Goal: Transaction & Acquisition: Purchase product/service

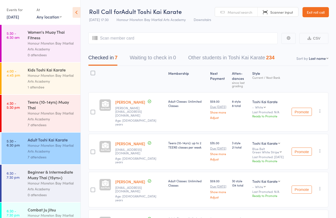
click at [45, 176] on div "Beginner & Intermediate Muay Thai (15yrs+)" at bounding box center [52, 174] width 48 height 11
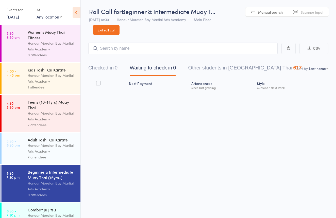
click at [309, 10] on span "Scanner input" at bounding box center [312, 12] width 23 height 5
click at [111, 65] on button "Checked in 0" at bounding box center [102, 68] width 29 height 13
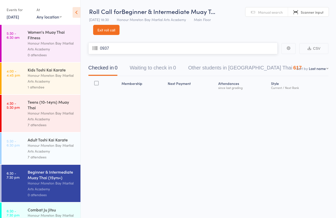
type input "0937"
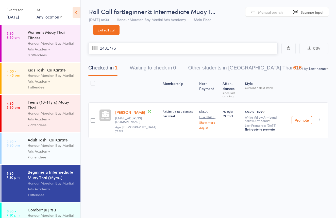
type input "2431776"
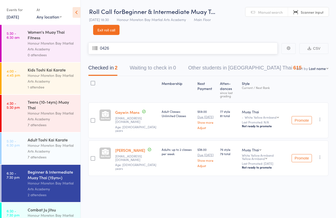
type input "0426"
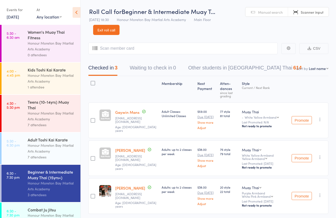
click at [113, 34] on link "Exit roll call" at bounding box center [106, 30] width 26 height 10
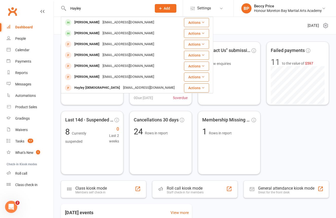
type input "Hayley"
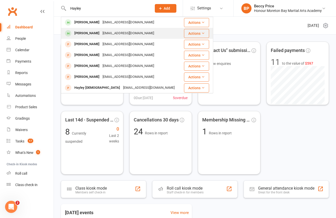
drag, startPoint x: 0, startPoint y: 0, endPoint x: 92, endPoint y: 34, distance: 98.2
click at [92, 34] on div "Hayley Protheroe" at bounding box center [87, 33] width 28 height 7
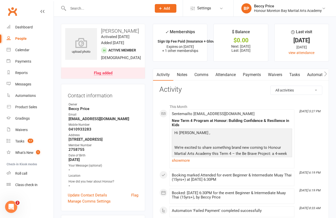
click at [254, 76] on link "Payments" at bounding box center [251, 75] width 25 height 12
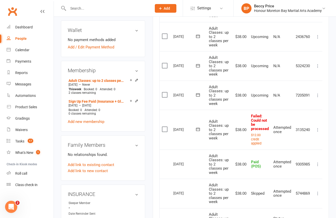
scroll to position [195, 0]
click at [19, 173] on div "Roll call" at bounding box center [21, 173] width 12 height 4
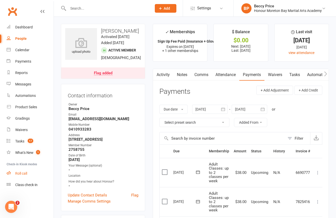
click at [19, 173] on div "Roll call" at bounding box center [21, 173] width 12 height 4
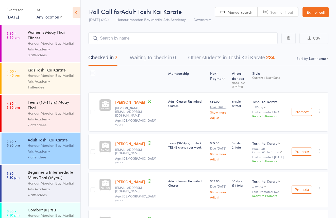
click at [64, 177] on div "Beginner & Intermediate Muay Thai (15yrs+)" at bounding box center [52, 174] width 48 height 11
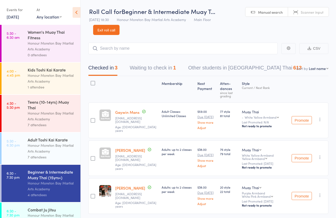
click at [311, 10] on span "Scanner input" at bounding box center [312, 12] width 23 height 5
type input "2189215"
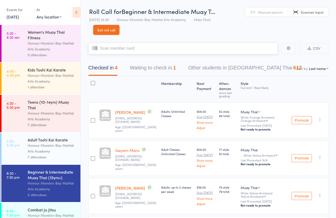
paste input "2709546"
type input "2709546"
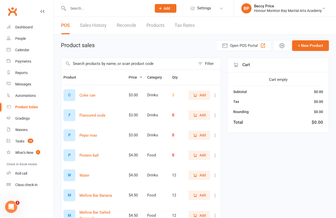
click at [115, 14] on div at bounding box center [104, 8] width 87 height 16
click at [119, 11] on input "text" at bounding box center [107, 8] width 82 height 7
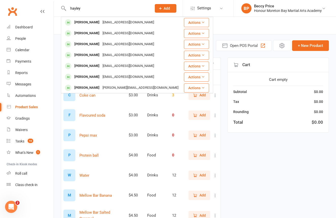
type input "Hayley"
drag, startPoint x: 119, startPoint y: 11, endPoint x: 117, endPoint y: 36, distance: 25.2
click at [117, 36] on div "[EMAIL_ADDRESS][DOMAIN_NAME]" at bounding box center [128, 33] width 55 height 7
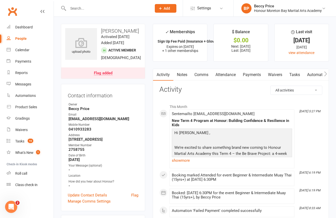
click at [255, 72] on link "Payments" at bounding box center [251, 75] width 25 height 12
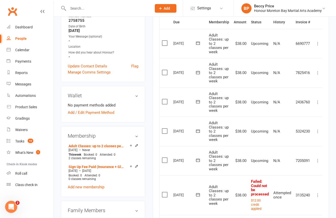
scroll to position [138, 0]
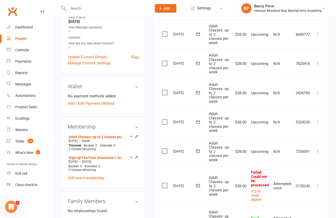
click at [318, 184] on icon at bounding box center [317, 186] width 5 height 5
click at [307, 193] on link "Mark as Paid (Cash)" at bounding box center [295, 196] width 50 height 10
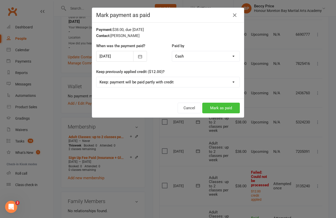
click at [218, 106] on button "Mark as paid" at bounding box center [221, 108] width 38 height 11
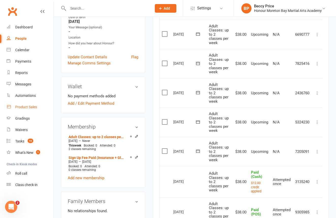
click at [31, 107] on div "Product Sales" at bounding box center [26, 107] width 22 height 4
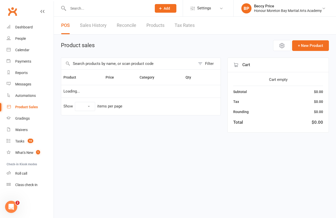
select select "10"
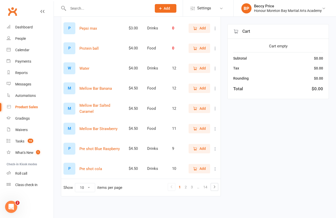
scroll to position [111, 0]
click at [188, 185] on link "2" at bounding box center [186, 187] width 6 height 7
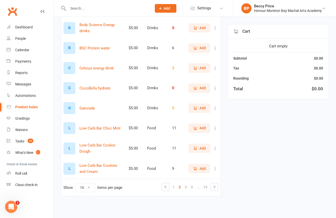
scroll to position [112, 0]
click at [174, 185] on link "1" at bounding box center [173, 187] width 6 height 7
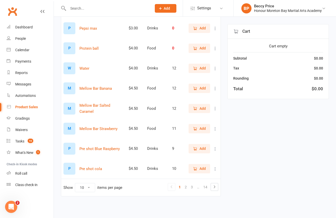
click at [202, 106] on span "Add" at bounding box center [202, 109] width 6 height 6
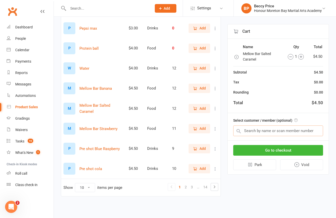
click at [272, 129] on input "text" at bounding box center [278, 131] width 90 height 11
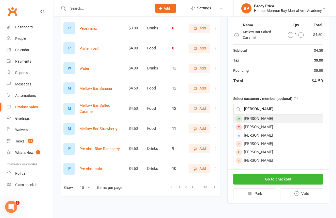
type input "aurelia"
click at [269, 115] on div "Aurelia Smith" at bounding box center [277, 119] width 89 height 8
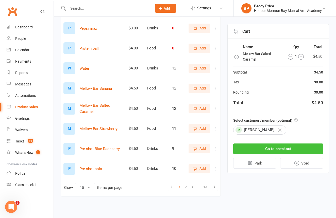
click at [301, 151] on button "Go to checkout" at bounding box center [278, 149] width 90 height 11
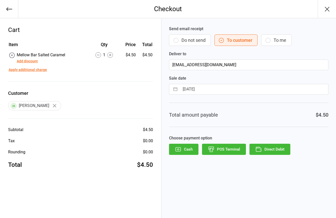
click at [186, 40] on button "Do not send" at bounding box center [190, 40] width 42 height 11
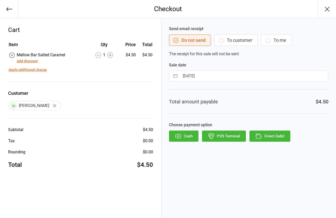
click at [226, 133] on button "POS Terminal" at bounding box center [224, 136] width 44 height 11
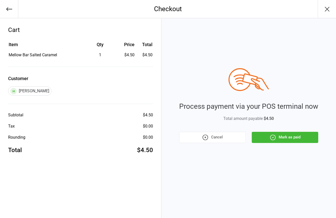
click at [268, 140] on button "Mark as paid" at bounding box center [285, 137] width 66 height 11
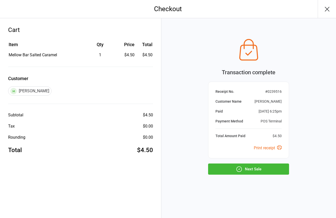
click at [264, 171] on button "Next Sale" at bounding box center [248, 169] width 81 height 11
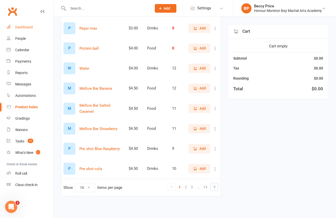
scroll to position [111, 0]
click at [193, 184] on link "3" at bounding box center [192, 187] width 6 height 7
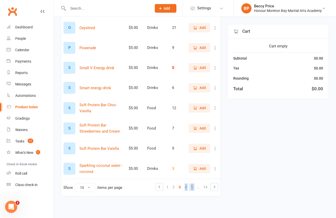
click at [194, 184] on link "5" at bounding box center [192, 187] width 6 height 7
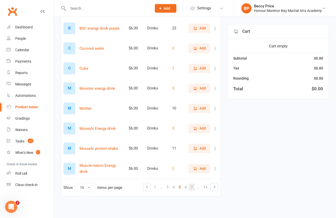
click at [192, 184] on link "7" at bounding box center [192, 187] width 6 height 7
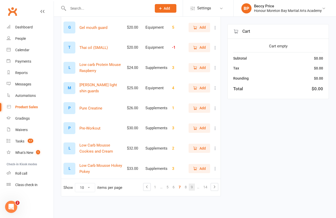
click at [192, 184] on link "9" at bounding box center [192, 187] width 6 height 7
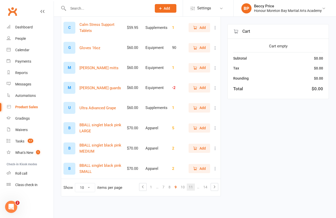
scroll to position [112, 0]
click at [183, 184] on link "10" at bounding box center [183, 187] width 8 height 7
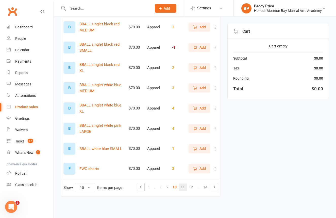
click at [182, 185] on link "11" at bounding box center [183, 187] width 8 height 7
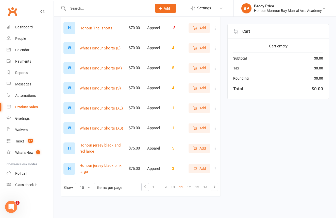
scroll to position [112, 0]
click at [197, 66] on icon "button" at bounding box center [195, 68] width 5 height 5
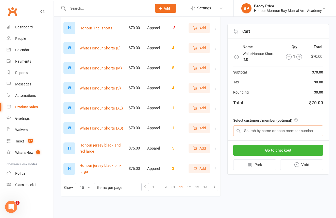
click at [269, 133] on input "text" at bounding box center [278, 131] width 90 height 11
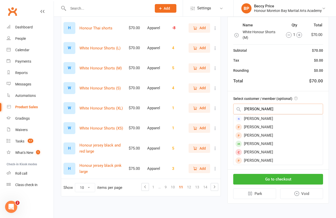
type input "Naomi"
drag, startPoint x: 269, startPoint y: 133, endPoint x: 280, endPoint y: 139, distance: 13.0
click at [280, 140] on div "Naomi Campbell" at bounding box center [277, 144] width 89 height 8
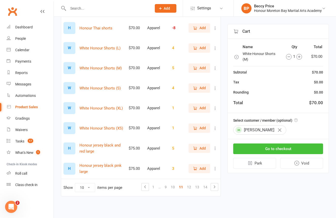
click at [279, 149] on button "Go to checkout" at bounding box center [278, 149] width 90 height 11
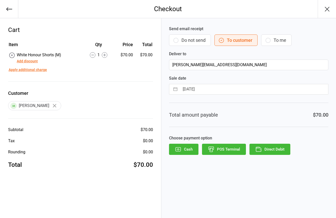
click at [182, 45] on button "Do not send" at bounding box center [190, 40] width 42 height 11
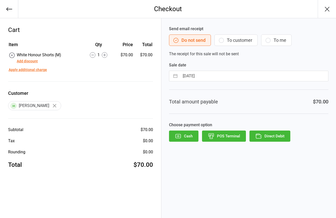
click at [220, 140] on button "POS Terminal" at bounding box center [224, 136] width 44 height 11
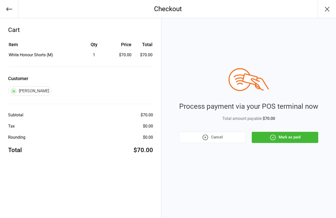
click at [275, 138] on icon "button" at bounding box center [272, 137] width 5 height 5
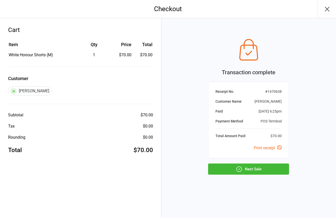
click at [249, 171] on button "Next Sale" at bounding box center [248, 169] width 81 height 11
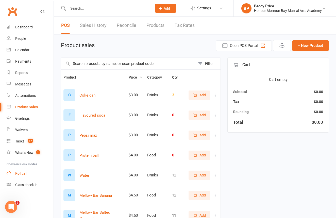
click at [19, 175] on div "Roll call" at bounding box center [21, 173] width 12 height 4
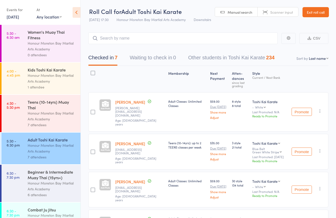
click at [57, 174] on div "Beginner & Intermediate Muay Thai (15yrs+)" at bounding box center [52, 174] width 48 height 11
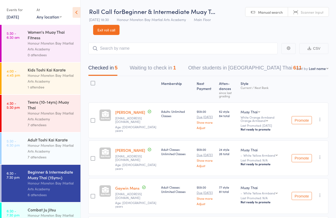
click at [150, 63] on button "Waiting to check in 1" at bounding box center [153, 68] width 46 height 13
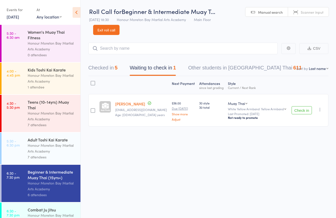
click at [117, 66] on div "5" at bounding box center [116, 68] width 3 height 6
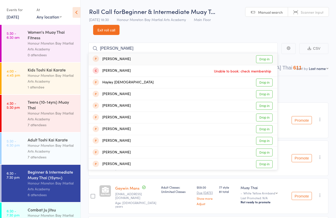
type input "[PERSON_NAME]"
click at [121, 60] on div "[PERSON_NAME]" at bounding box center [112, 59] width 38 height 6
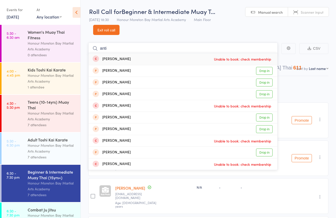
type input "anti"
drag, startPoint x: 123, startPoint y: 44, endPoint x: 132, endPoint y: 70, distance: 27.4
click at [132, 70] on div "[PERSON_NAME] Drop in" at bounding box center [183, 70] width 189 height 11
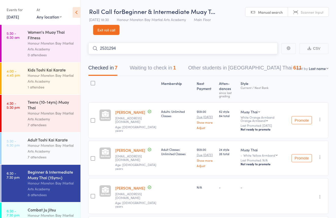
type input "2531294"
